Goal: Find specific page/section: Find specific page/section

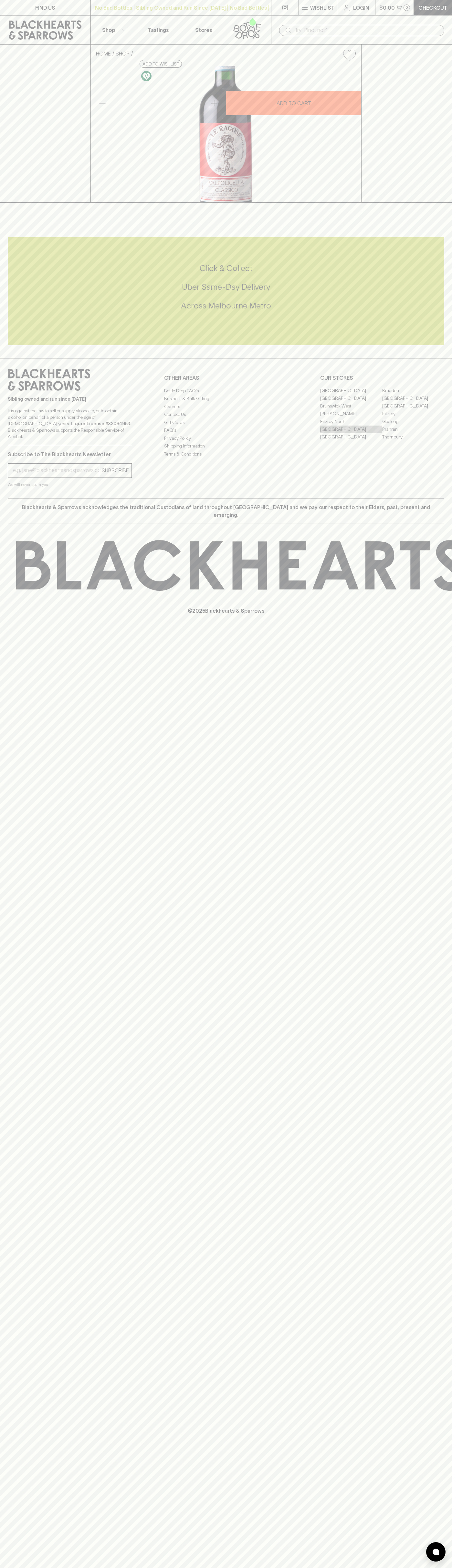
click at [351, 433] on link "[GEOGRAPHIC_DATA]" at bounding box center [351, 429] width 62 height 8
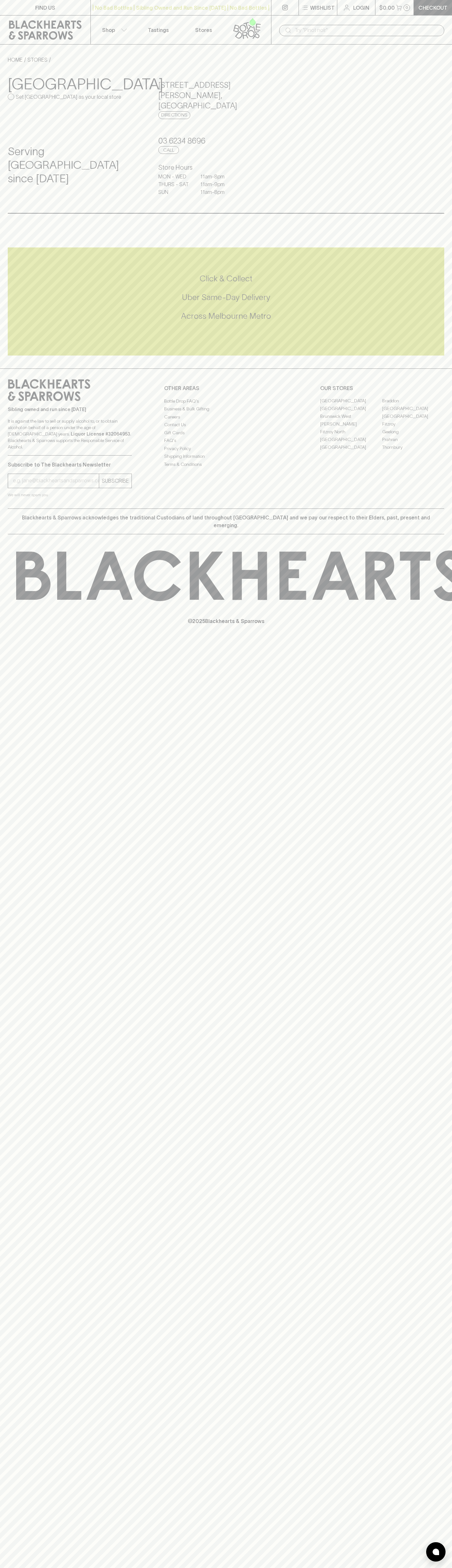
click at [0, 6] on link "FIND US" at bounding box center [45, 7] width 90 height 15
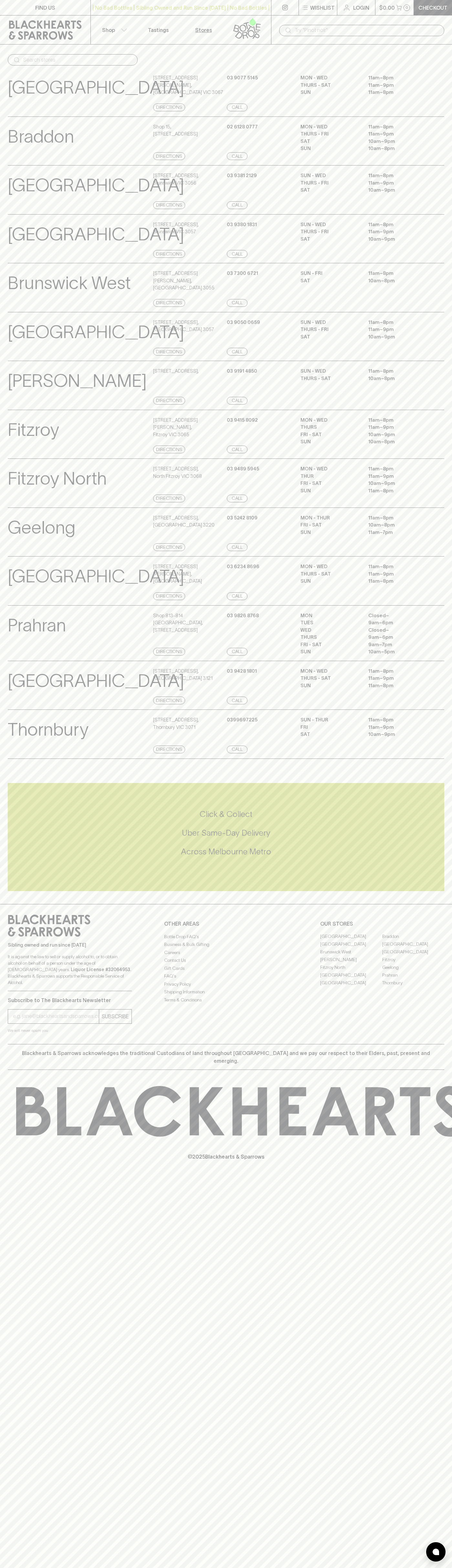
click at [58, 1567] on html "FIND US | No Bad Bottles | Sibling Owned and Run Since 2006 | No Bad Bottles | …" at bounding box center [226, 784] width 452 height 1568
click at [31, 502] on div "Fitzroy North View Store Details" at bounding box center [80, 483] width 144 height 37
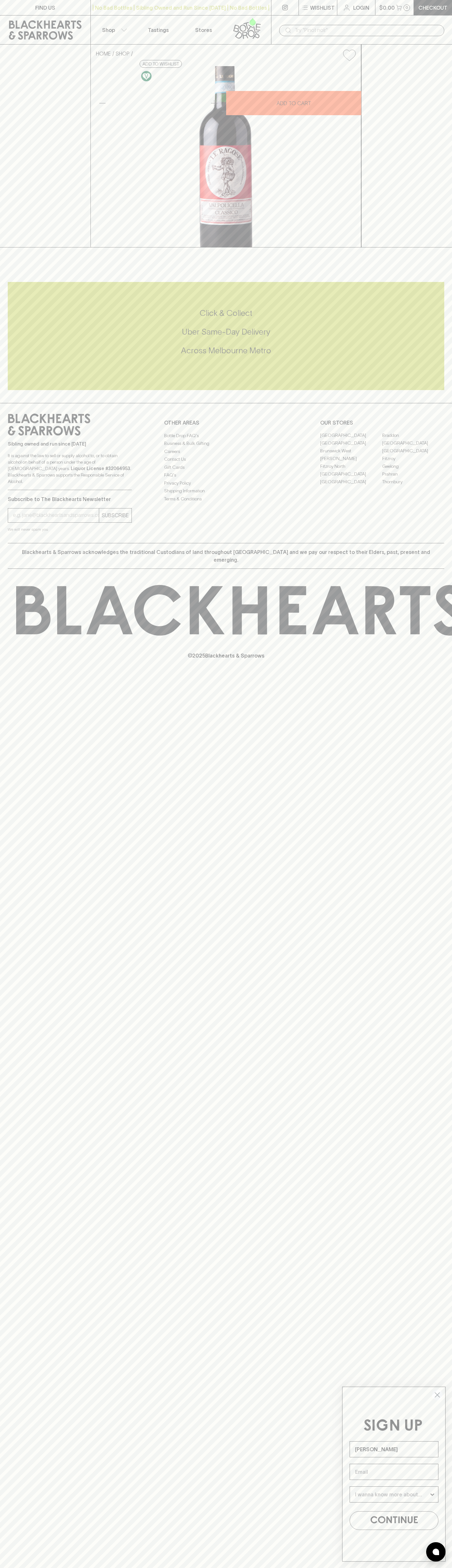
type input "John Smith"
